Goal: Information Seeking & Learning: Learn about a topic

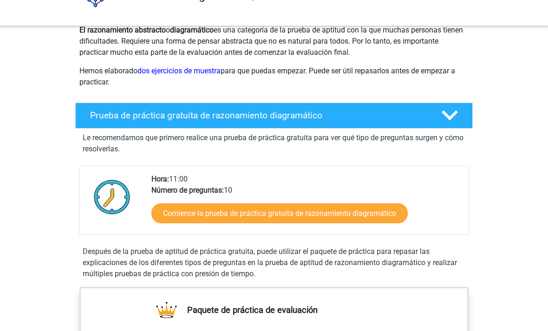
scroll to position [118, 0]
click at [389, 210] on font "Comience la prueba de práctica gratuita de razonamiento diagramático" at bounding box center [279, 213] width 233 height 9
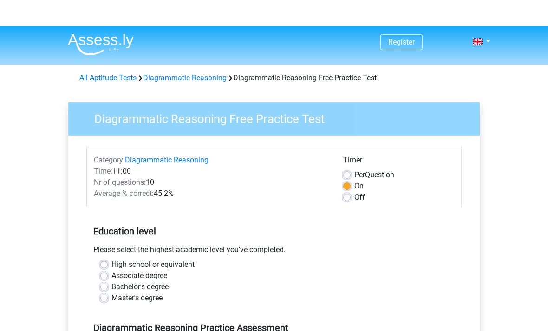
type input "Comenzar"
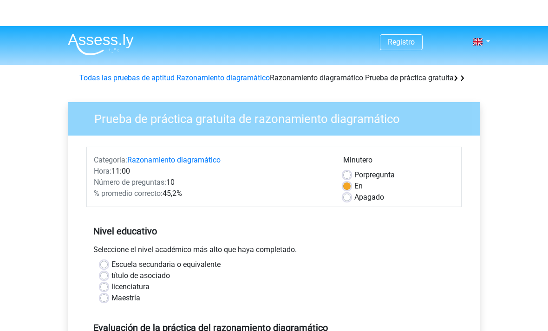
click at [354, 172] on label "Por pregunta" at bounding box center [374, 175] width 40 height 11
click at [349, 172] on input "Por pregunta" at bounding box center [346, 174] width 7 height 9
radio input "true"
click at [354, 190] on label "En" at bounding box center [358, 186] width 8 height 11
click at [346, 190] on input "En" at bounding box center [346, 185] width 7 height 9
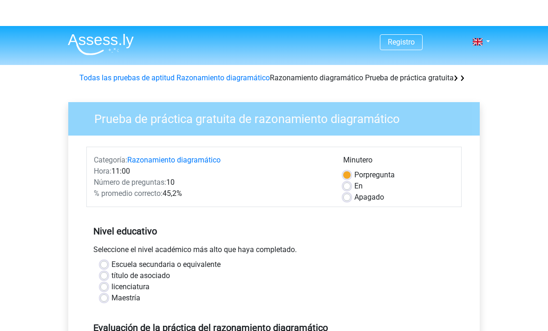
radio input "true"
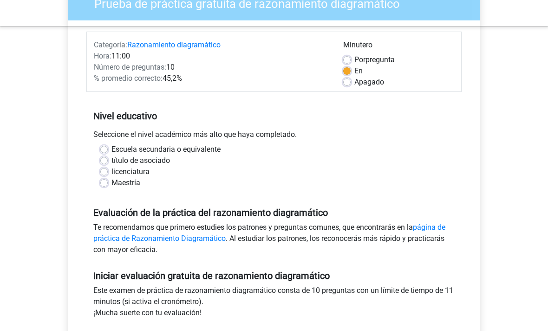
scroll to position [101, 0]
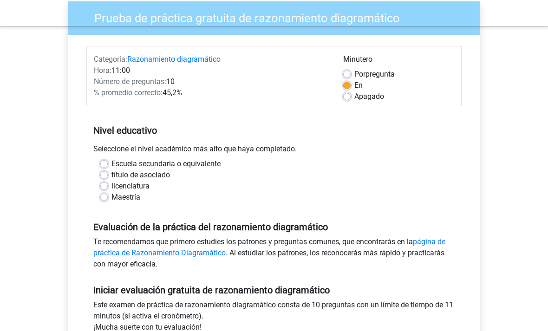
click at [111, 161] on label "Escuela secundaria o equivalente" at bounding box center [165, 163] width 109 height 11
click at [103, 161] on input "Escuela secundaria o equivalente" at bounding box center [103, 162] width 7 height 9
radio input "true"
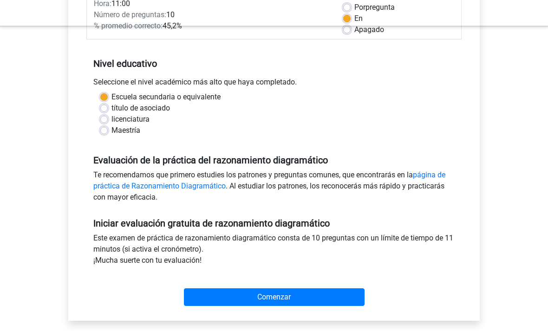
click at [345, 292] on input "Comenzar" at bounding box center [274, 298] width 181 height 18
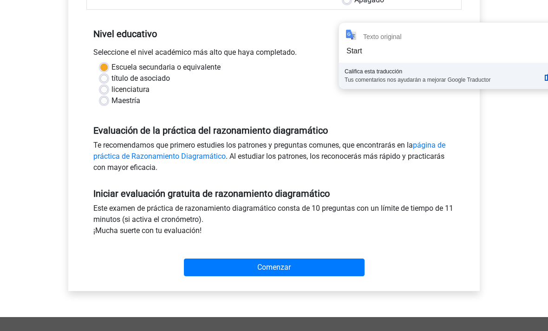
scroll to position [50, 0]
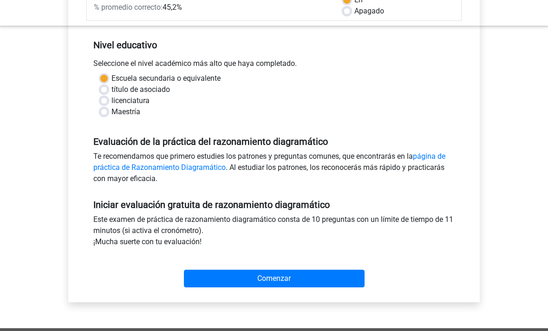
scroll to position [190, 0]
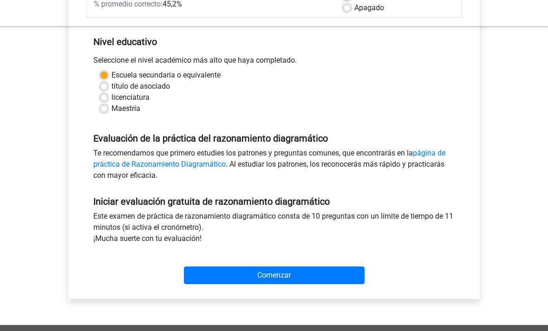
click at [344, 275] on input "Comenzar" at bounding box center [274, 276] width 181 height 18
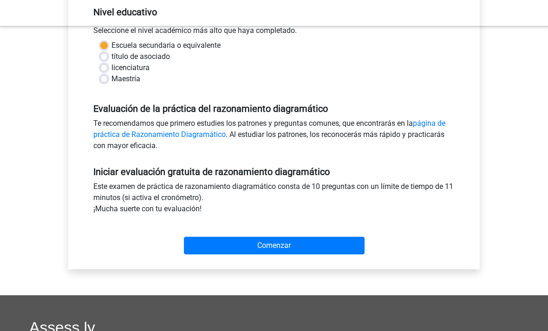
scroll to position [50, 0]
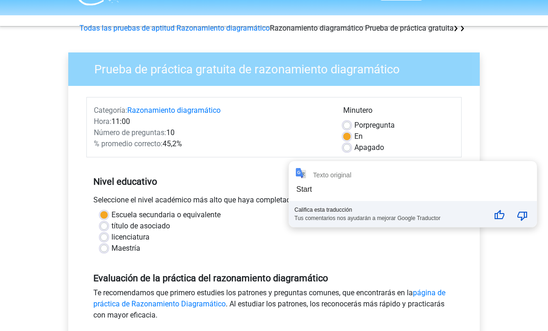
click at [455, 248] on div "Escuela secundaria o equivalente título de asociado licenciatura Maestría" at bounding box center [273, 231] width 375 height 45
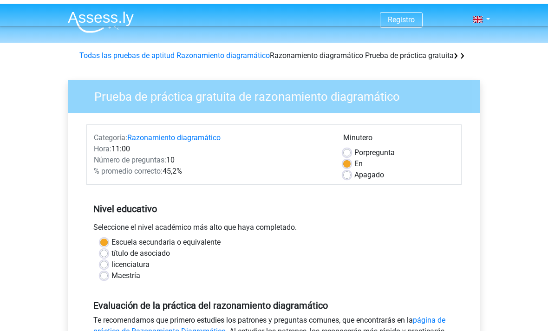
scroll to position [0, 0]
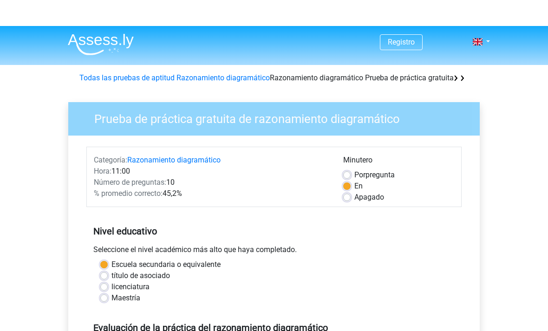
click at [483, 38] on link at bounding box center [478, 41] width 19 height 11
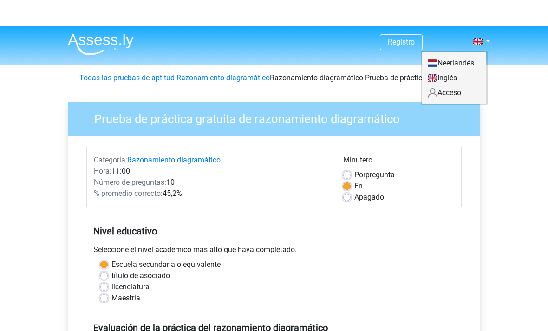
click at [461, 89] on font "Acceso" at bounding box center [450, 92] width 24 height 9
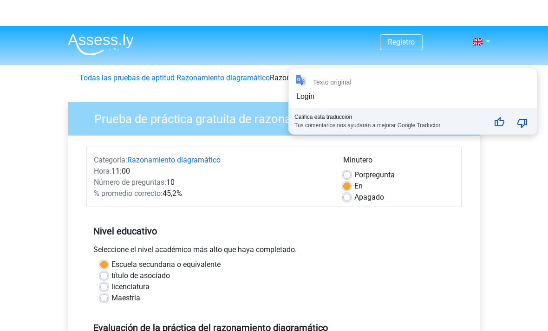
click at [355, 91] on div "Texto original Login Califica esta traducción Tus comentarios nos ayudarán a me…" at bounding box center [413, 101] width 248 height 66
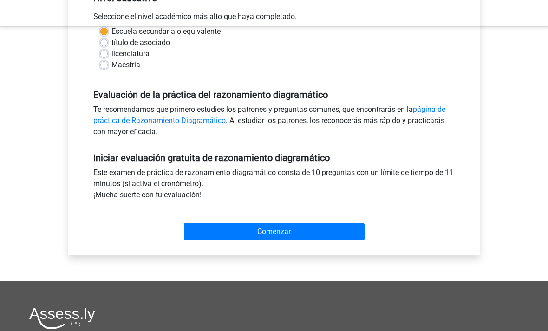
click at [327, 224] on input "Comenzar" at bounding box center [274, 232] width 181 height 18
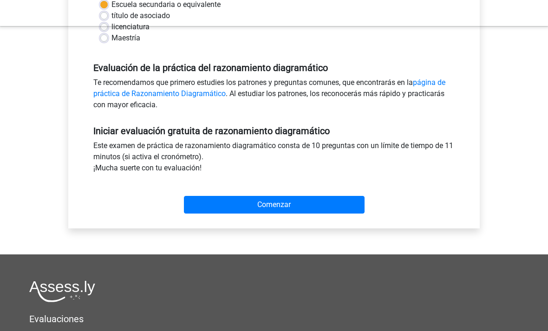
scroll to position [263, 0]
